Goal: Use online tool/utility

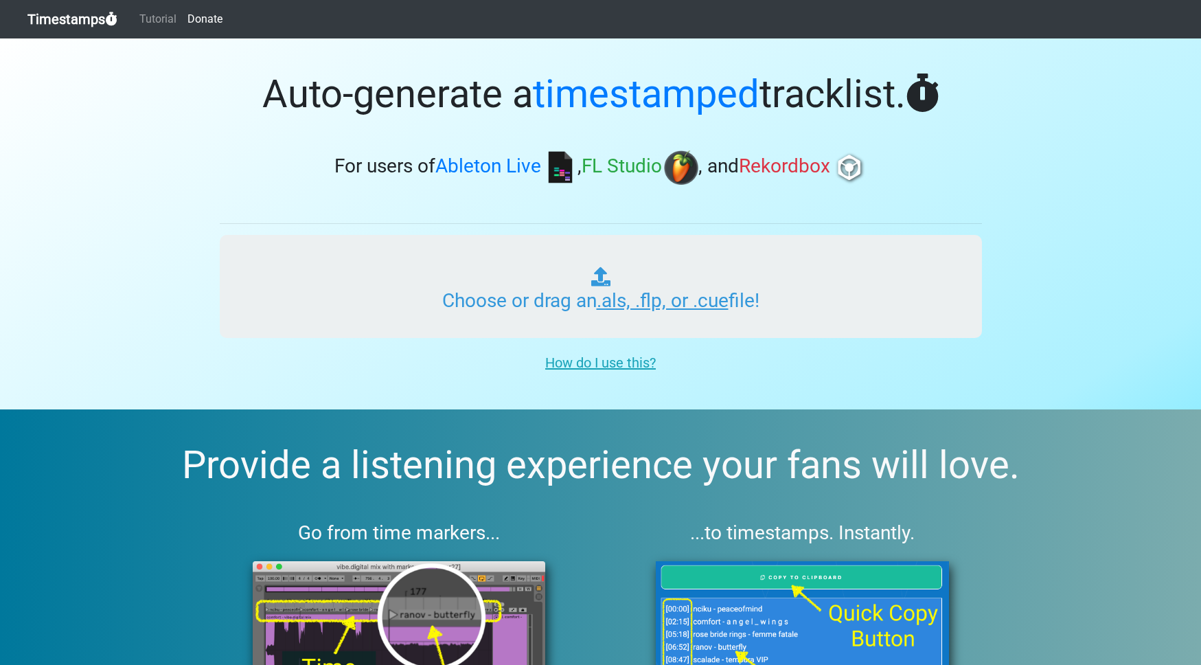
type input "C:\fakepath\GOLDEN ERA RADIO #045.als"
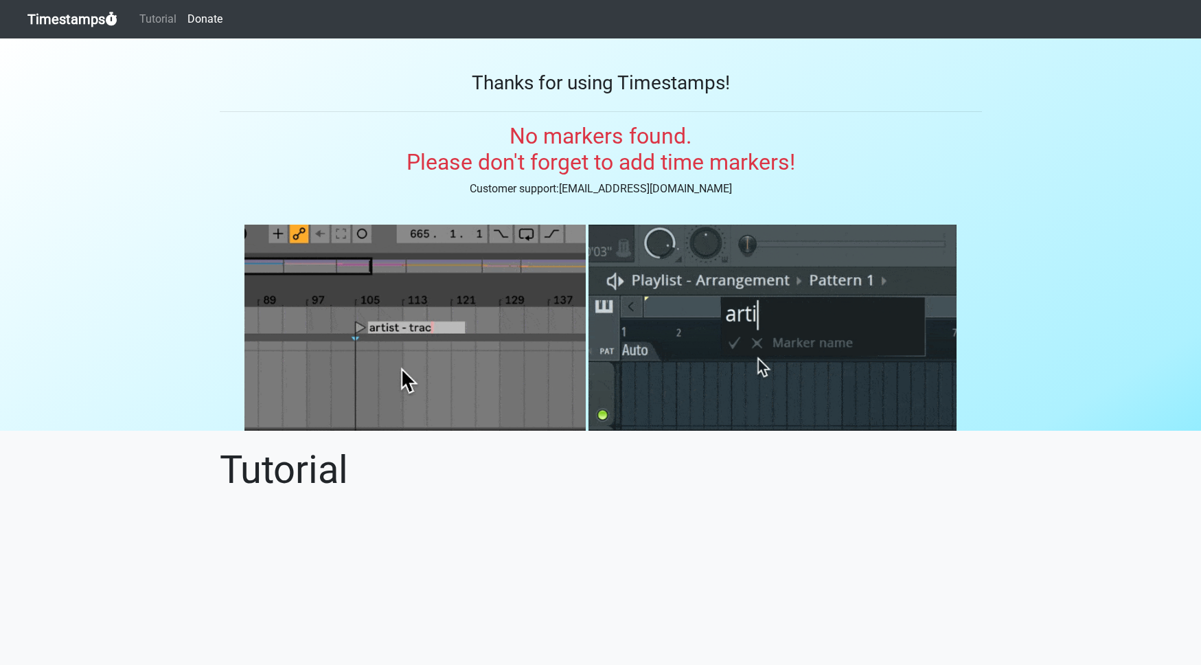
click at [59, 21] on link "Timestamps" at bounding box center [72, 18] width 90 height 27
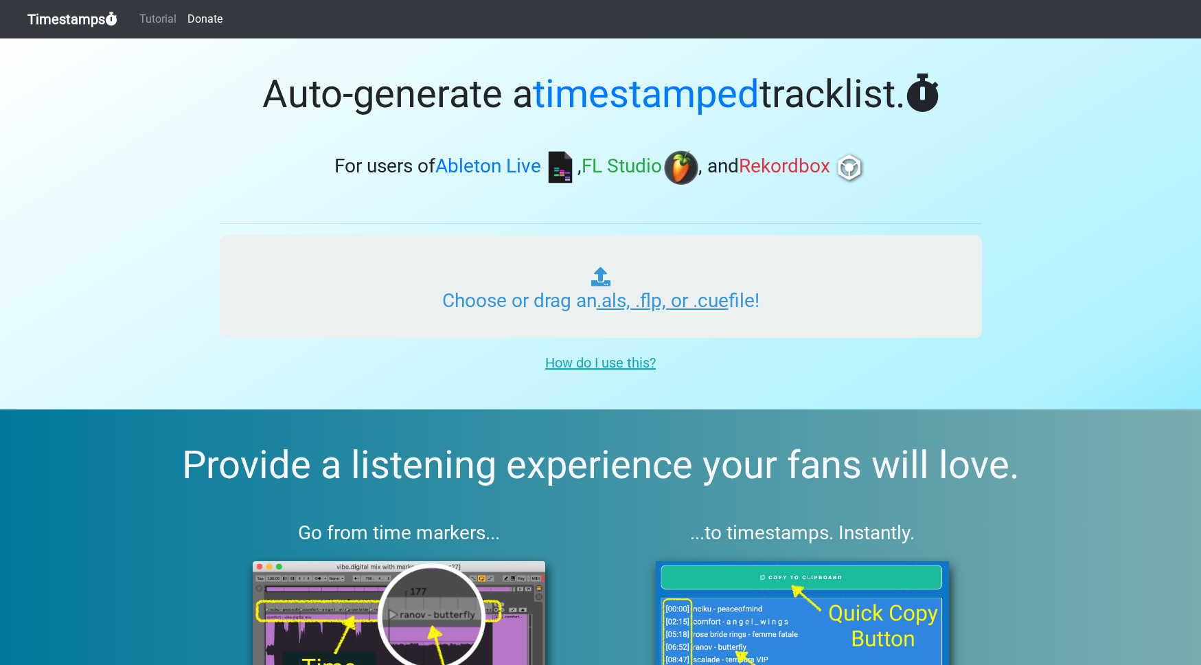
type input "C:\fakepath\GOLDEN ERA RADIO #045 - [A12.3].als"
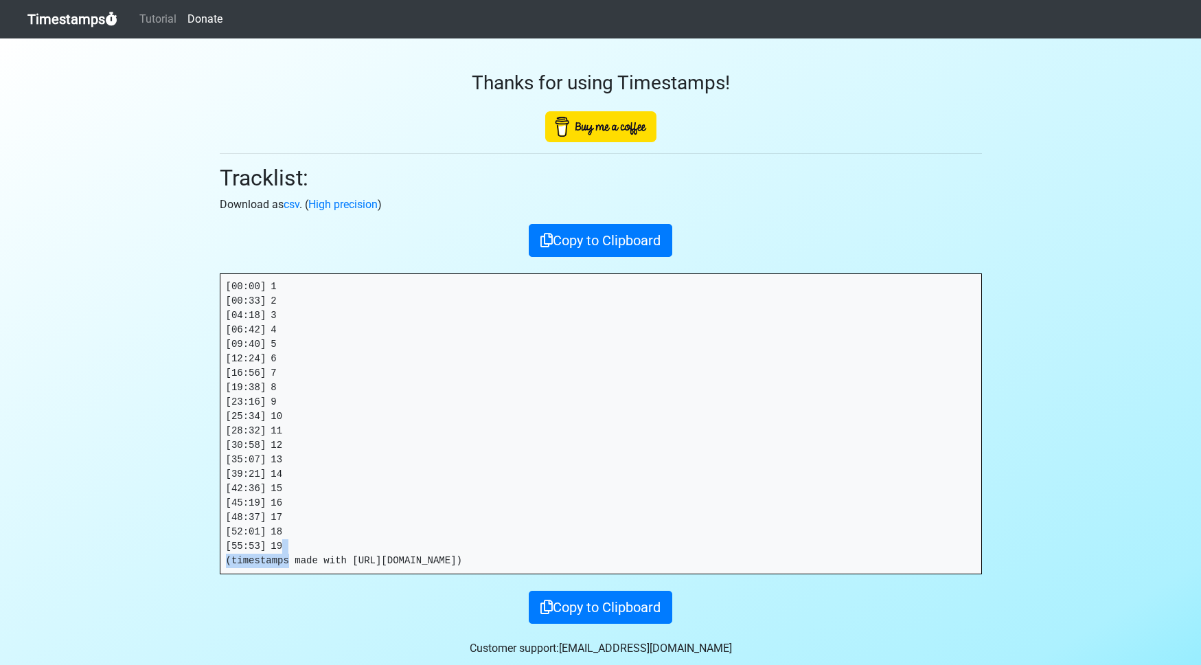
click at [289, 551] on pre "[00:00] 1 [00:33] 2 [04:18] 3 [06:42] 4 [09:40] 5 [12:24] 6 [16:56] 7 [19:38] 8…" at bounding box center [600, 423] width 761 height 299
click at [289, 545] on pre "[00:00] 1 [00:33] 2 [04:18] 3 [06:42] 4 [09:40] 5 [12:24] 6 [16:56] 7 [19:38] 8…" at bounding box center [600, 423] width 761 height 299
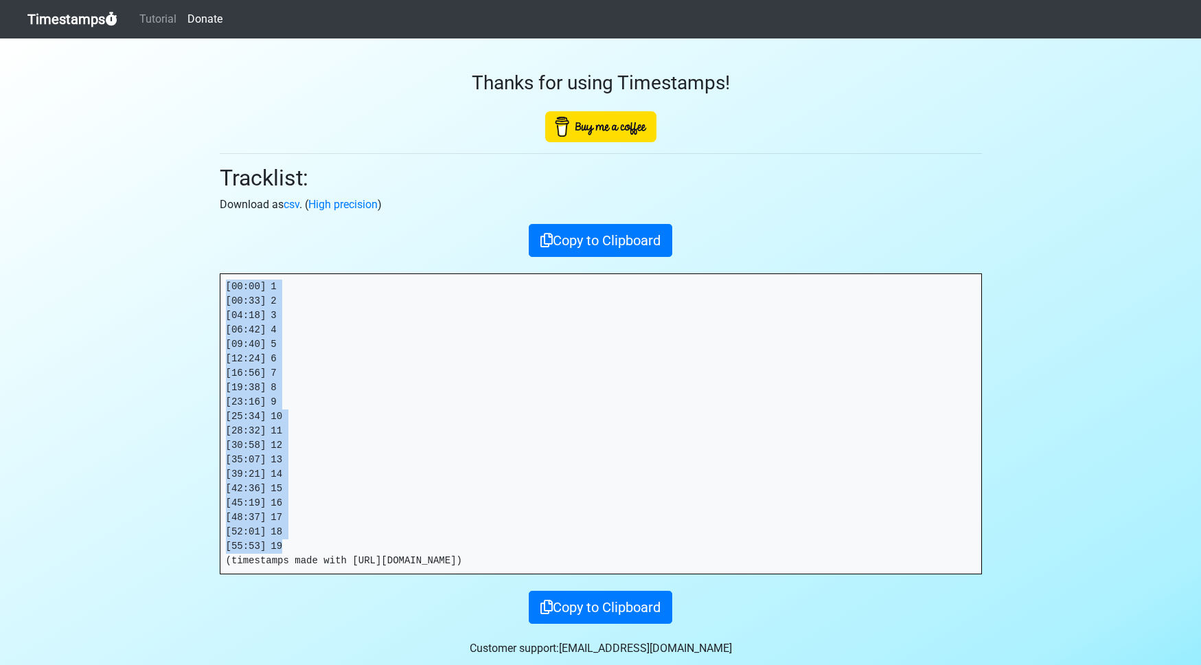
drag, startPoint x: 295, startPoint y: 545, endPoint x: 212, endPoint y: 284, distance: 273.9
click at [212, 284] on div "Thanks for using Timestamps! Tracklist: Download as csv . ( High precision ) Co…" at bounding box center [600, 330] width 783 height 585
copy pre "[00:00] 1 [00:33] 2 [04:18] 3 [06:42] 4 [09:40] 5 [12:24] 6 [16:56] 7 [19:38] 8…"
